Goal: Navigation & Orientation: Find specific page/section

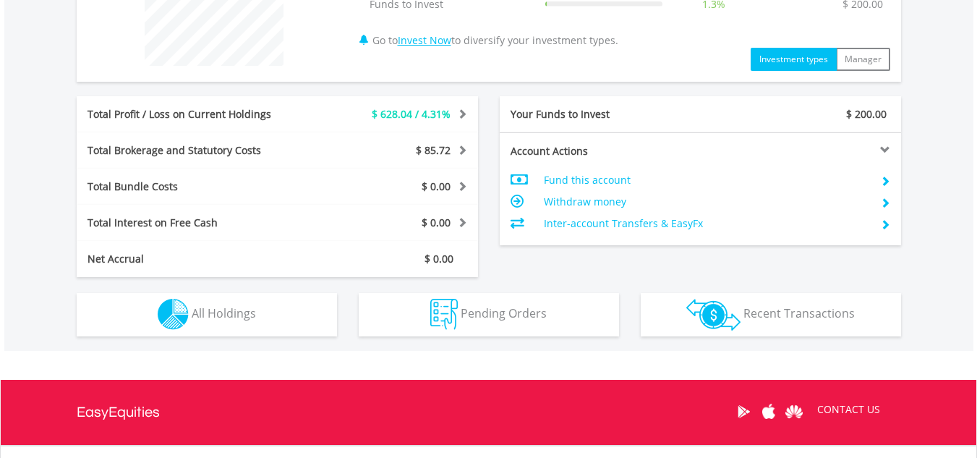
scroll to position [636, 0]
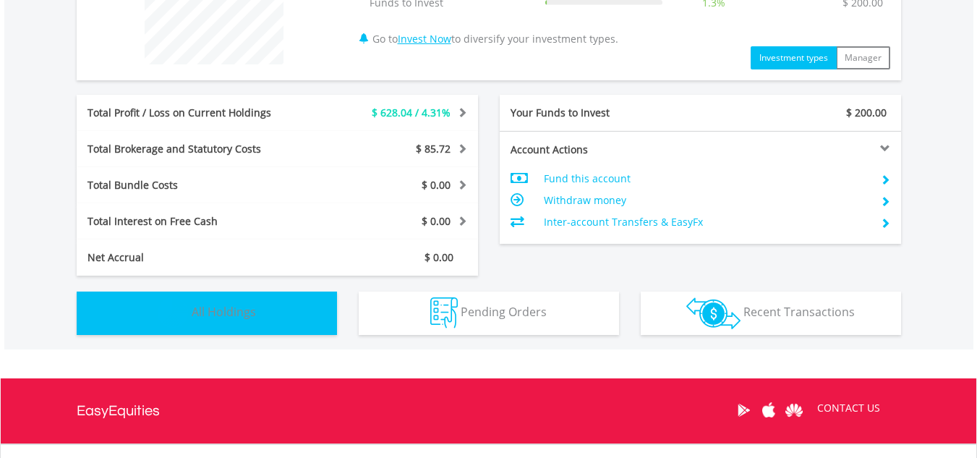
click at [299, 319] on button "Holdings All Holdings" at bounding box center [207, 312] width 260 height 43
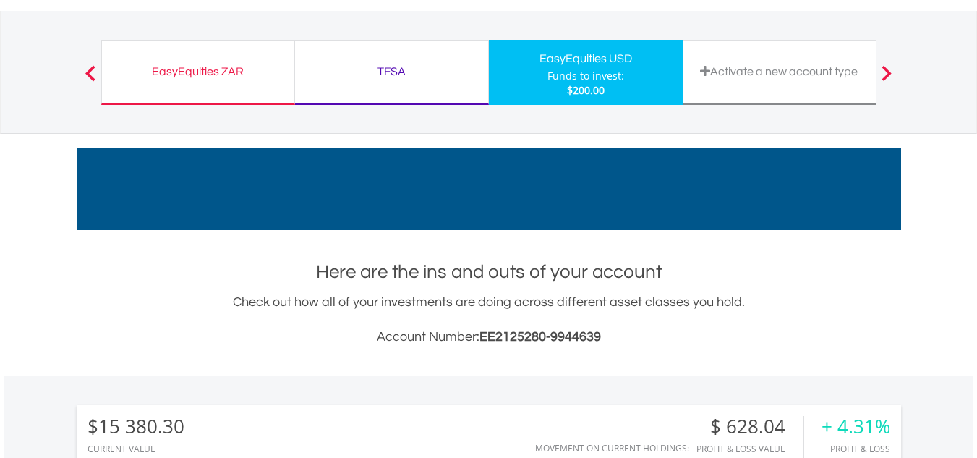
scroll to position [0, 0]
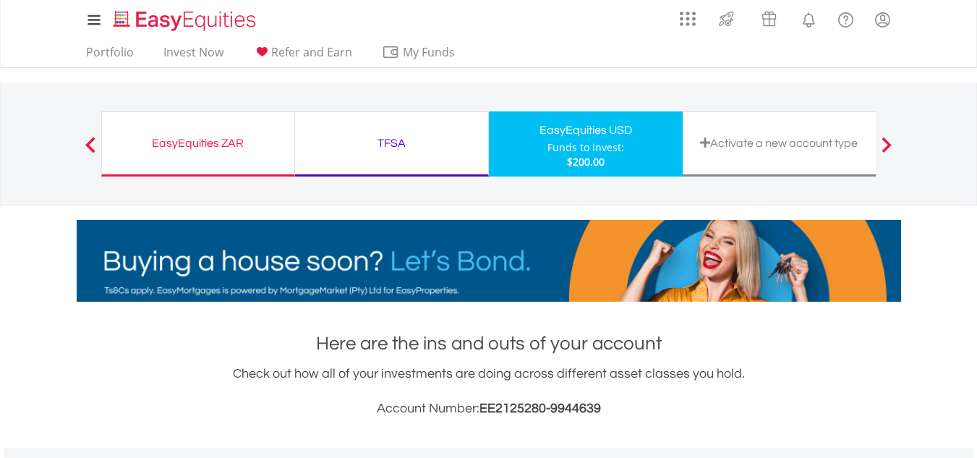
click at [341, 139] on div "TFSA" at bounding box center [392, 143] width 176 height 20
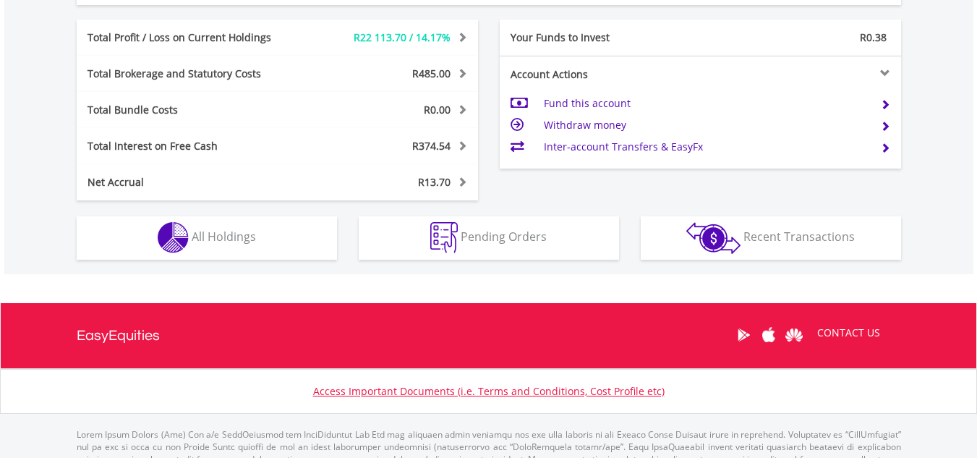
scroll to position [824, 0]
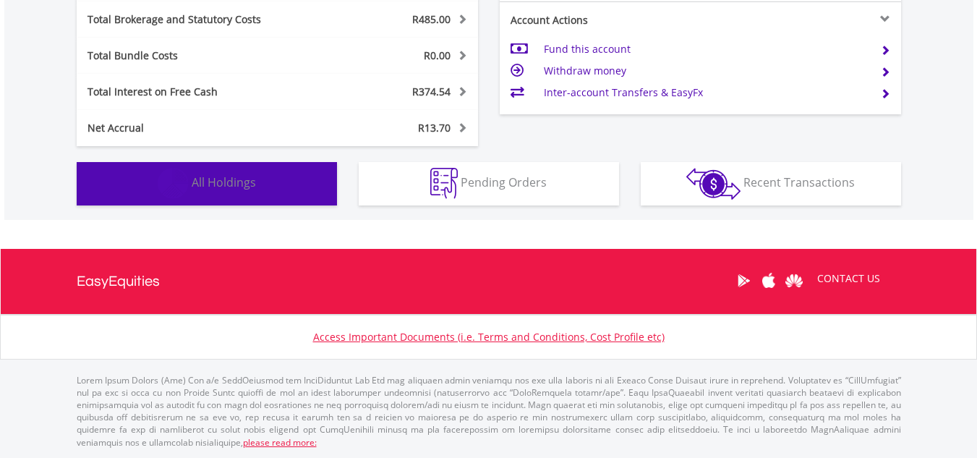
click at [304, 175] on button "Holdings All Holdings" at bounding box center [207, 183] width 260 height 43
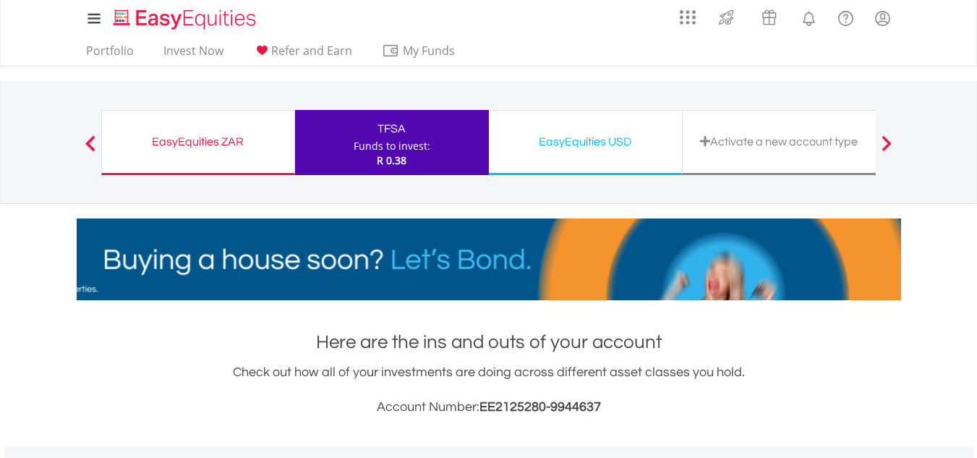
scroll to position [0, 0]
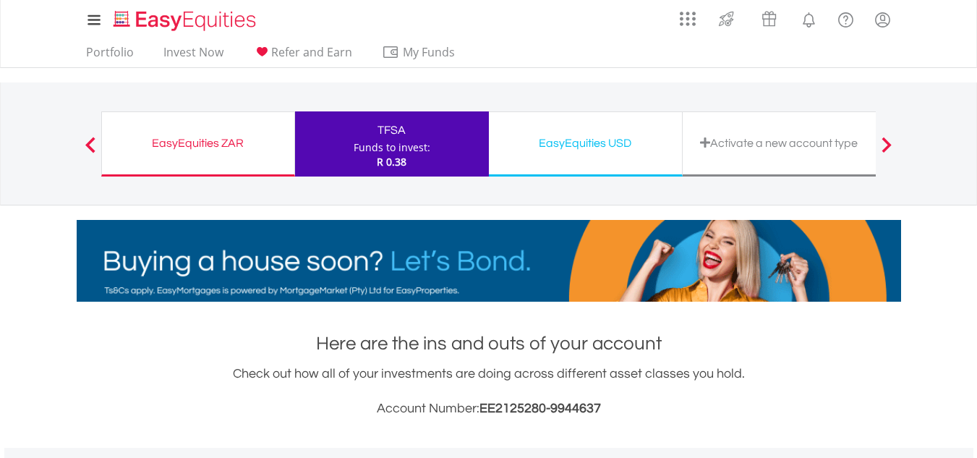
click at [215, 151] on div "EasyEquities ZAR" at bounding box center [198, 143] width 175 height 20
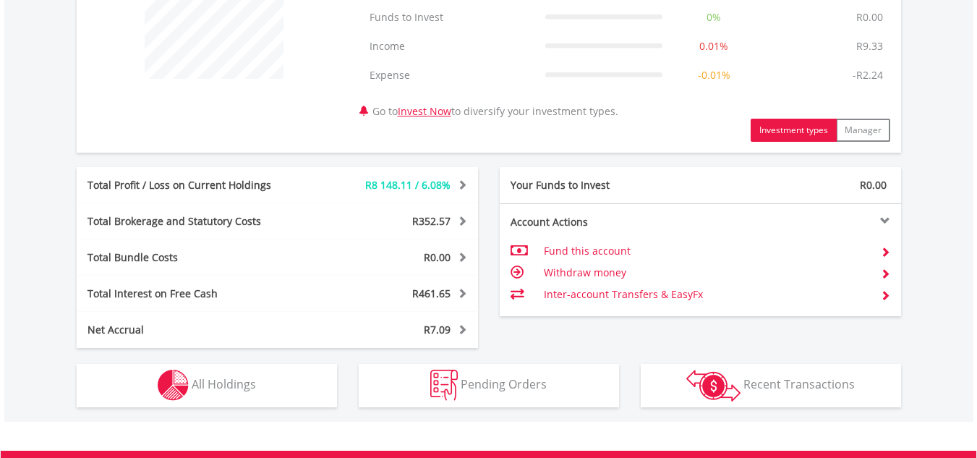
scroll to position [752, 0]
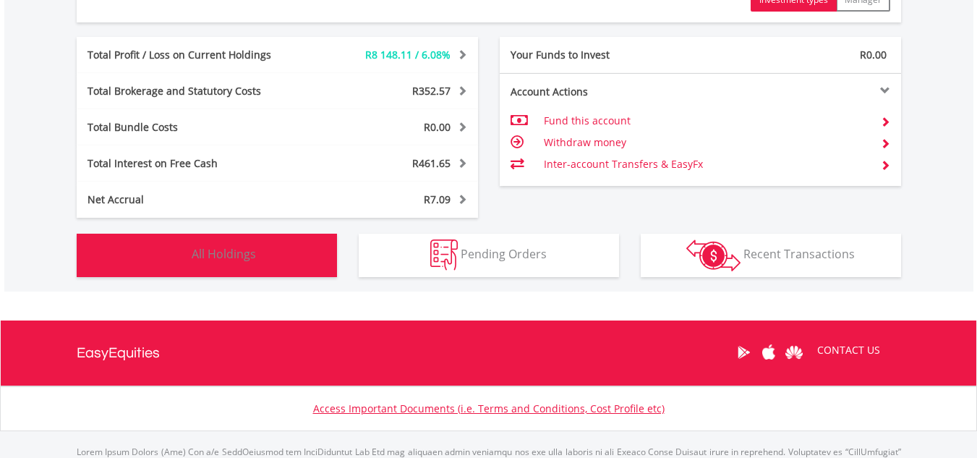
click at [219, 244] on button "Holdings All Holdings" at bounding box center [207, 255] width 260 height 43
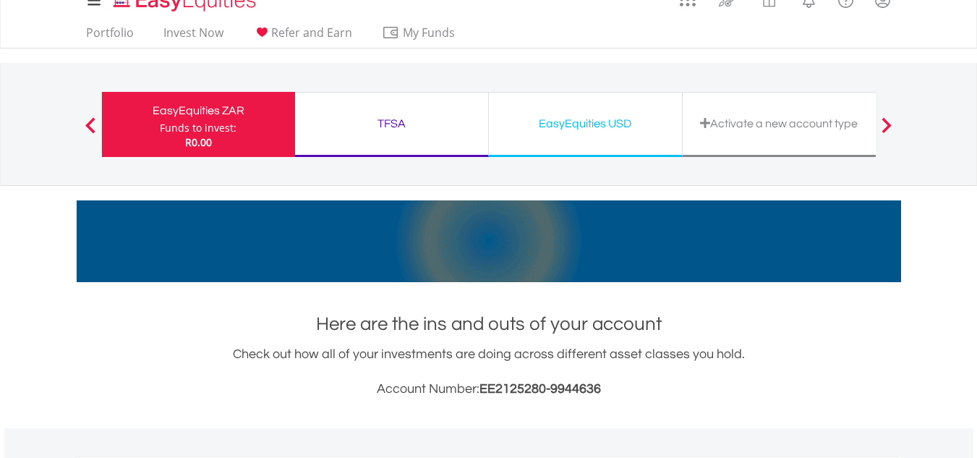
scroll to position [0, 0]
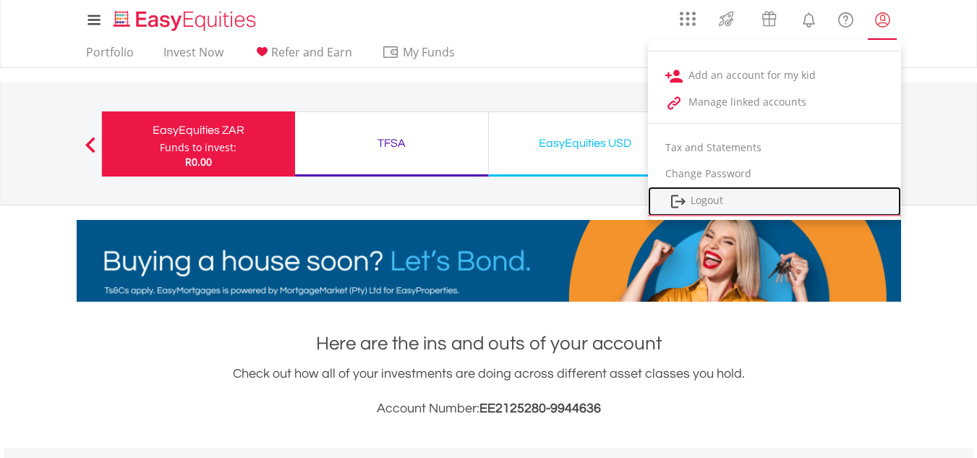
click at [745, 204] on link "Logout" at bounding box center [774, 202] width 253 height 30
